Goal: Transaction & Acquisition: Purchase product/service

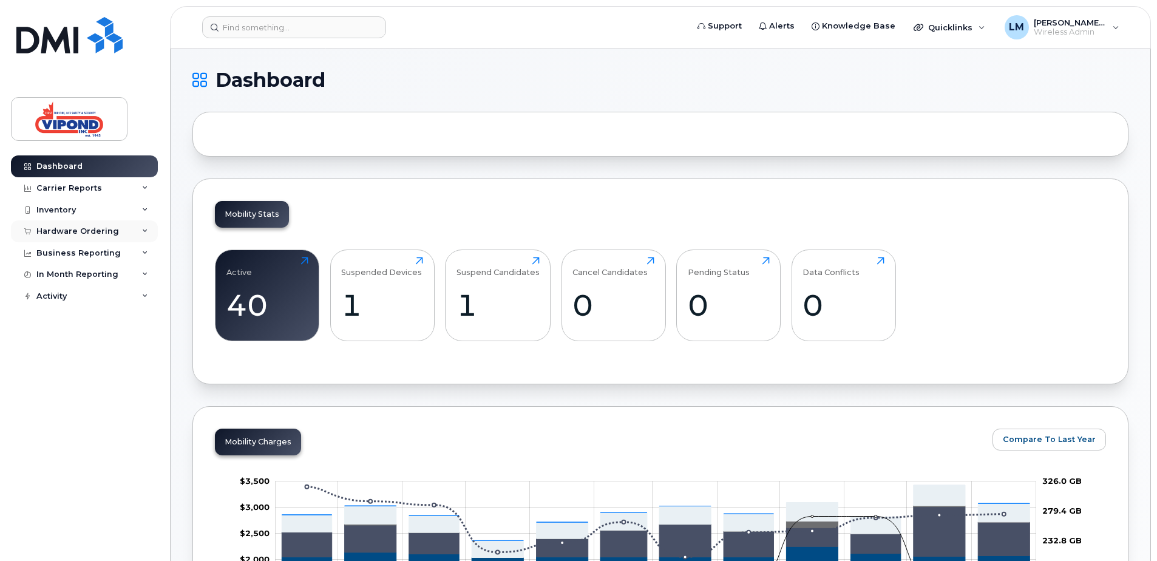
click at [86, 234] on div "Hardware Ordering" at bounding box center [77, 232] width 83 height 10
click at [71, 276] on link "Orders" at bounding box center [95, 276] width 126 height 23
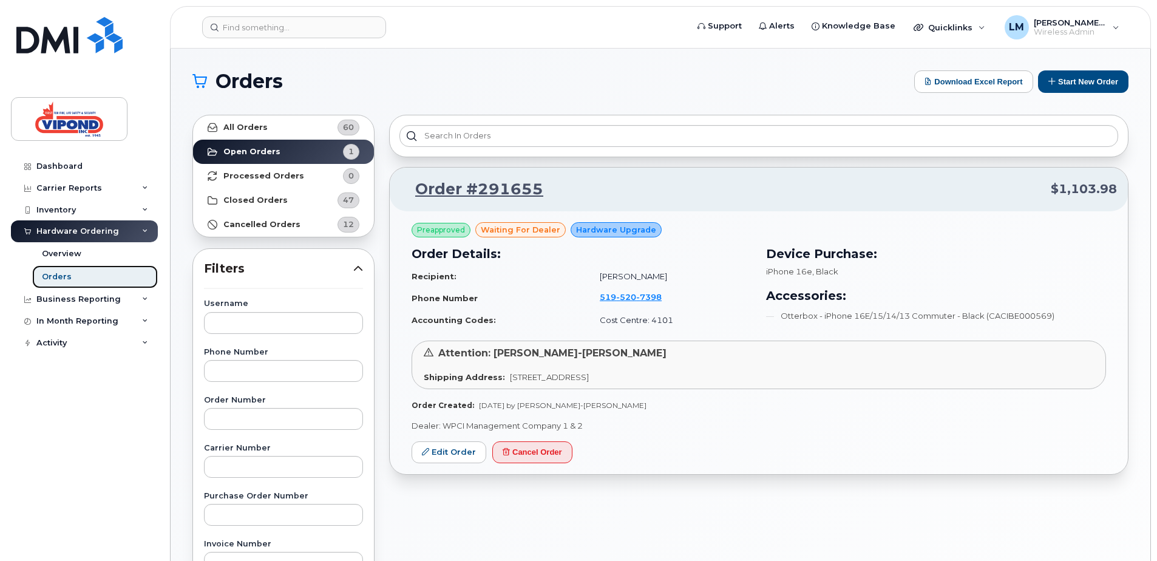
scroll to position [61, 0]
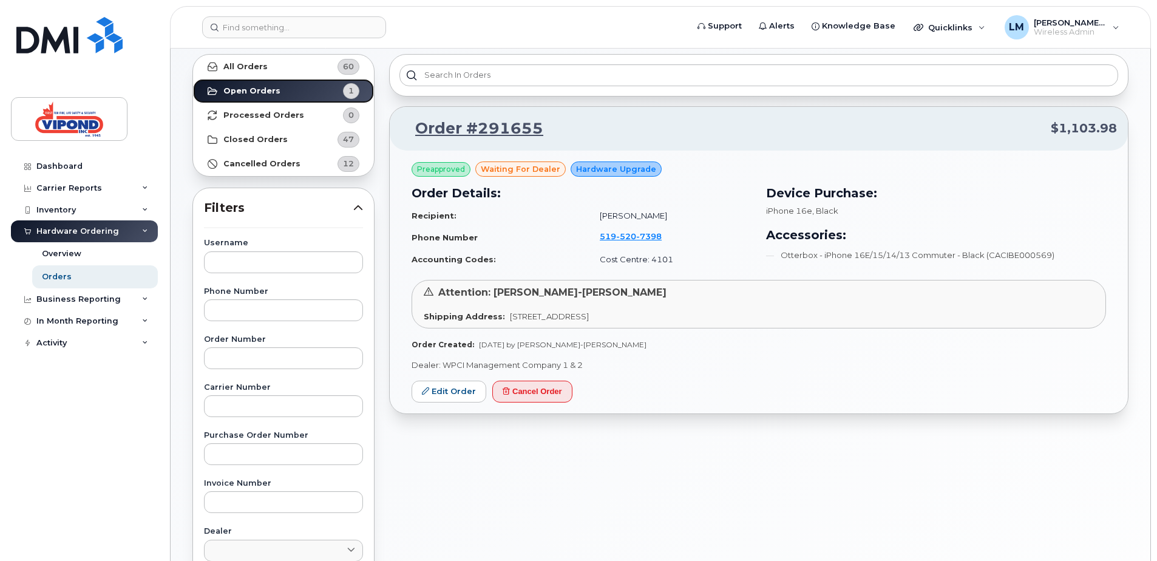
click at [250, 85] on link "Open Orders 1" at bounding box center [283, 91] width 181 height 24
click at [262, 114] on strong "Processed Orders" at bounding box center [263, 116] width 81 height 10
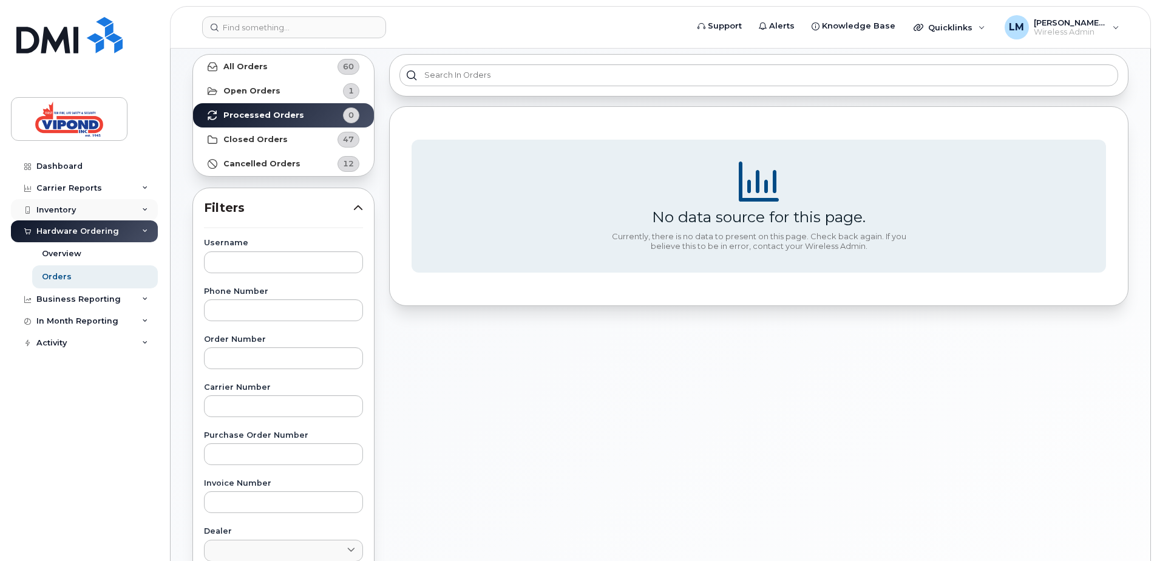
click at [65, 212] on div "Inventory" at bounding box center [55, 210] width 39 height 10
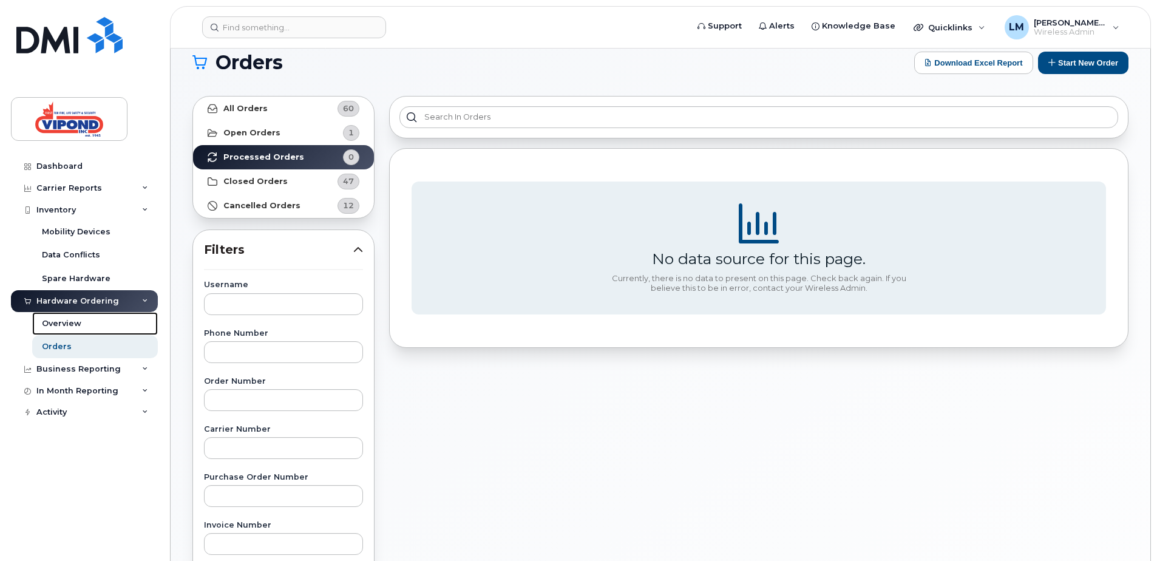
scroll to position [0, 0]
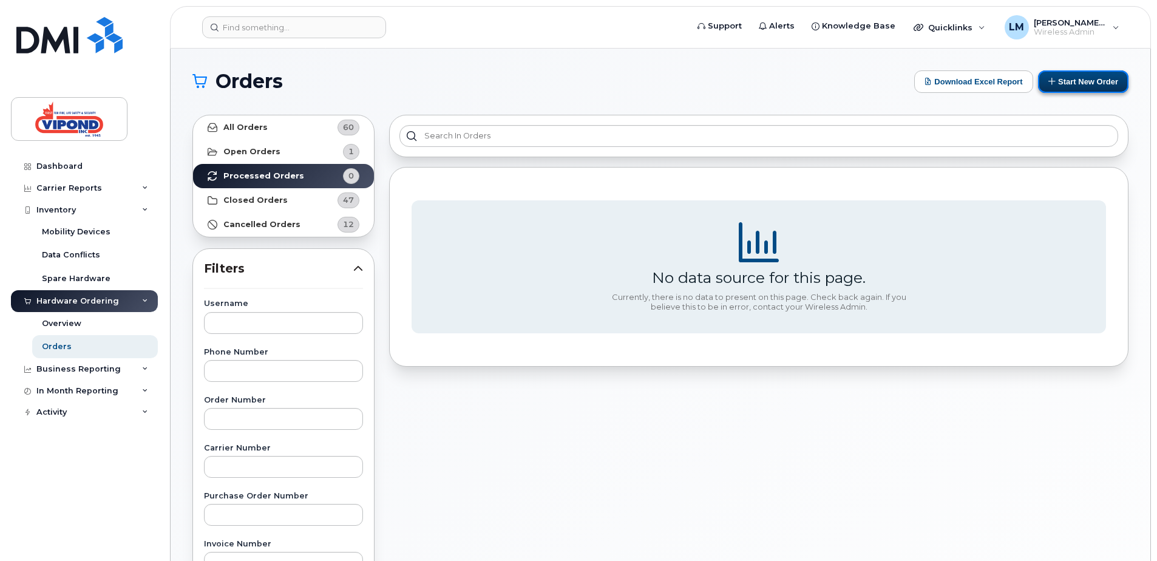
click at [1113, 84] on button "Start New Order" at bounding box center [1083, 81] width 90 height 22
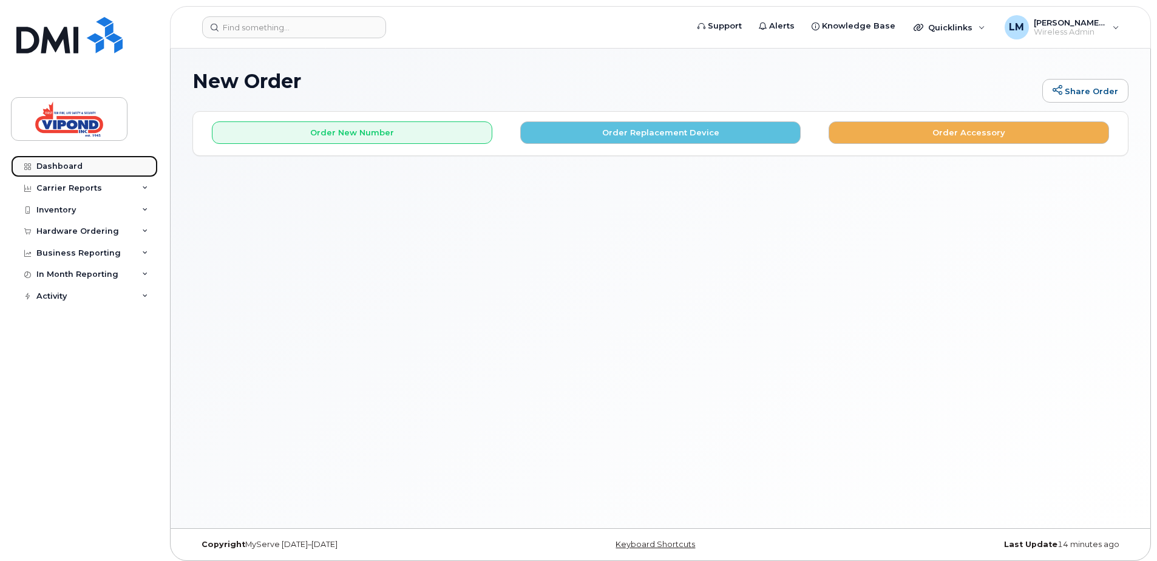
click at [80, 167] on div "Dashboard" at bounding box center [59, 167] width 46 height 10
